Goal: Information Seeking & Learning: Learn about a topic

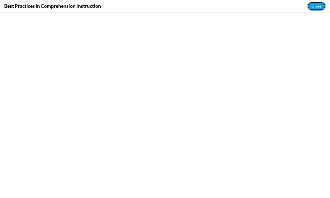
scroll to position [468, 0]
click at [312, 3] on button "Close" at bounding box center [316, 6] width 19 height 9
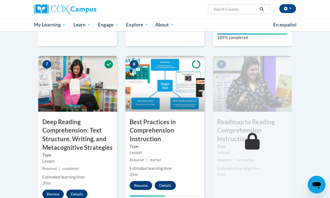
scroll to position [482, 0]
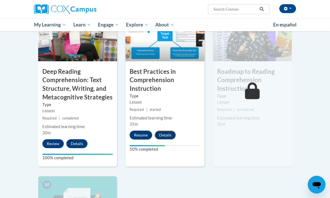
click at [165, 131] on button "Details" at bounding box center [165, 135] width 21 height 9
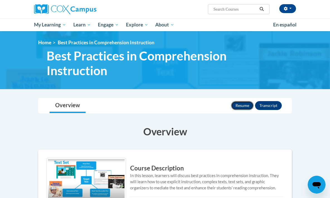
click at [239, 106] on button "Resume" at bounding box center [242, 105] width 23 height 9
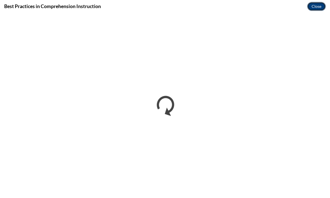
click at [310, 4] on button "Close" at bounding box center [316, 6] width 19 height 9
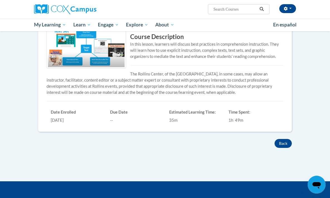
scroll to position [132, 0]
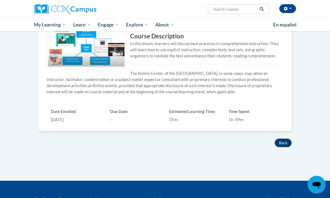
click at [278, 141] on button "Back" at bounding box center [282, 142] width 17 height 9
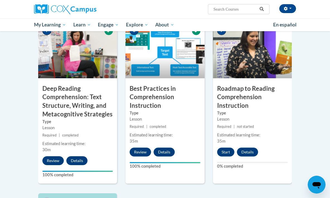
scroll to position [463, 0]
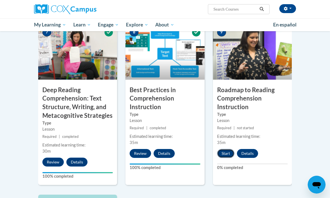
click at [228, 149] on button "Start" at bounding box center [225, 153] width 17 height 9
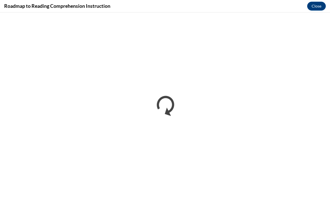
scroll to position [0, 0]
